Goal: Task Accomplishment & Management: Manage account settings

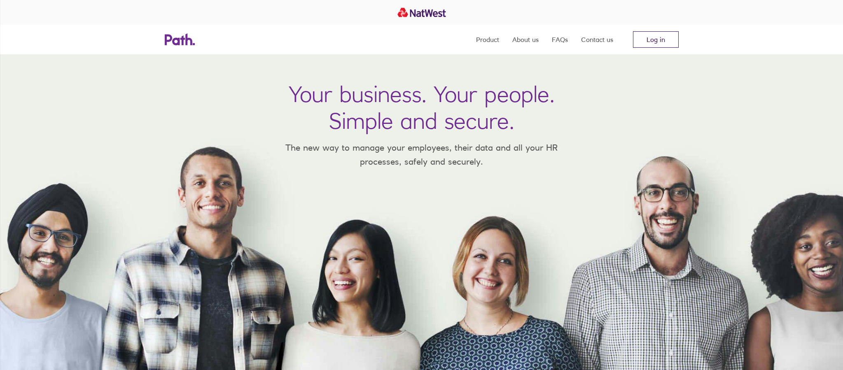
click at [642, 38] on link "Log in" at bounding box center [656, 39] width 46 height 16
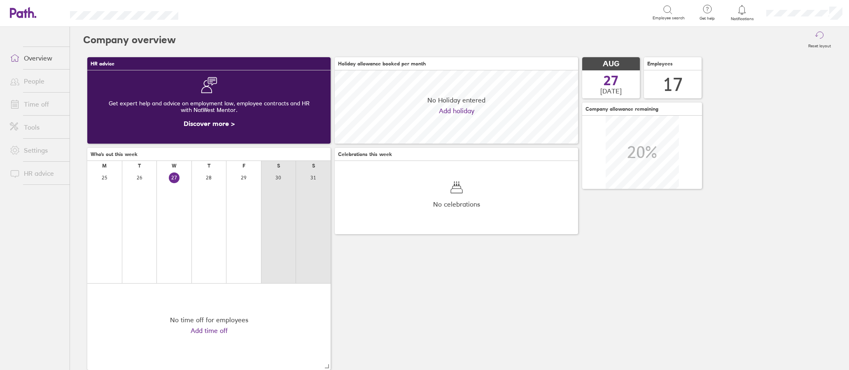
scroll to position [73, 243]
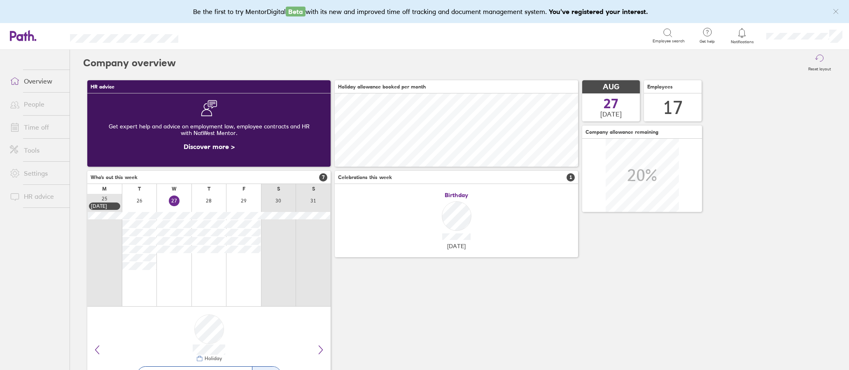
click at [33, 104] on link "People" at bounding box center [36, 104] width 66 height 16
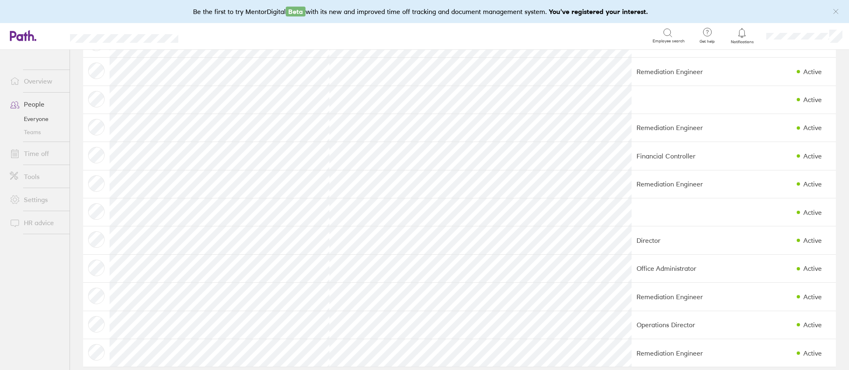
scroll to position [217, 0]
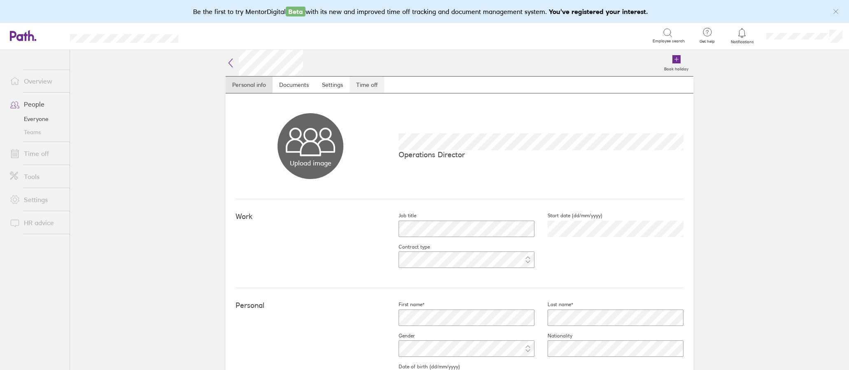
click at [365, 83] on link "Time off" at bounding box center [367, 85] width 35 height 16
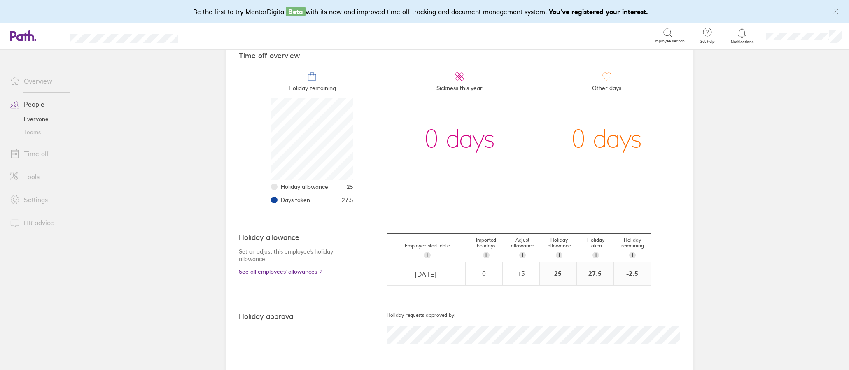
scroll to position [79, 0]
click at [39, 152] on link "Time off" at bounding box center [36, 153] width 66 height 16
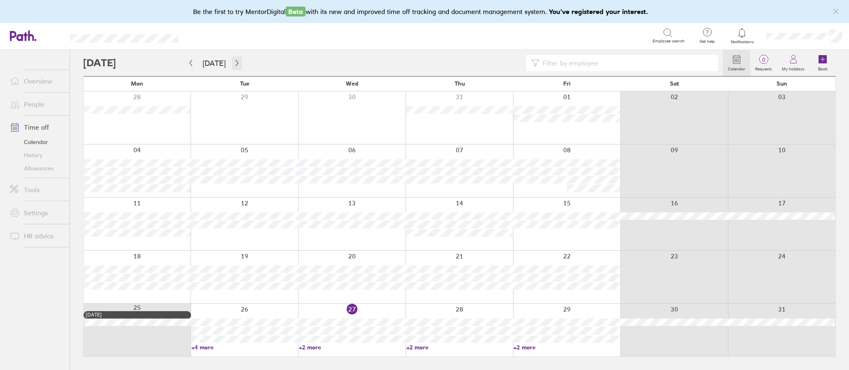
click at [234, 60] on icon "button" at bounding box center [237, 63] width 6 height 7
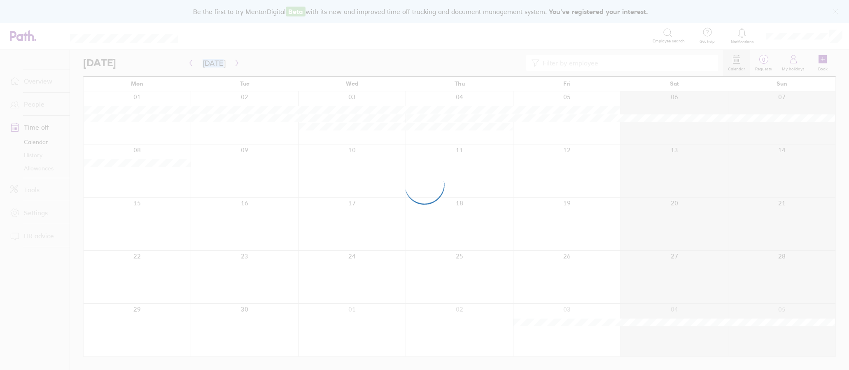
click at [233, 60] on div at bounding box center [424, 185] width 849 height 370
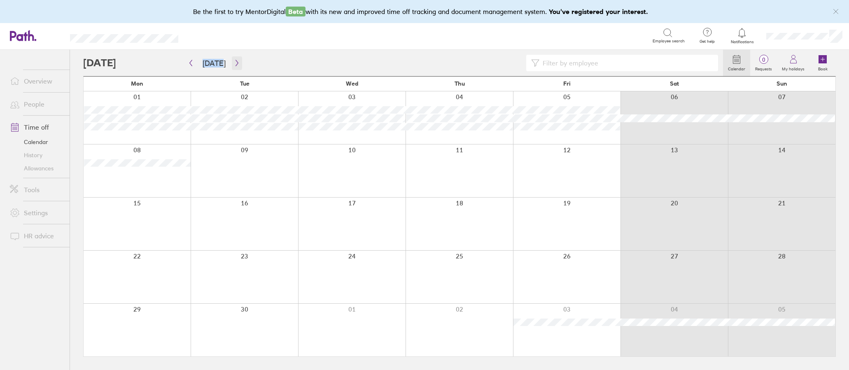
click at [234, 63] on icon "button" at bounding box center [237, 63] width 6 height 7
